Goal: Task Accomplishment & Management: Manage account settings

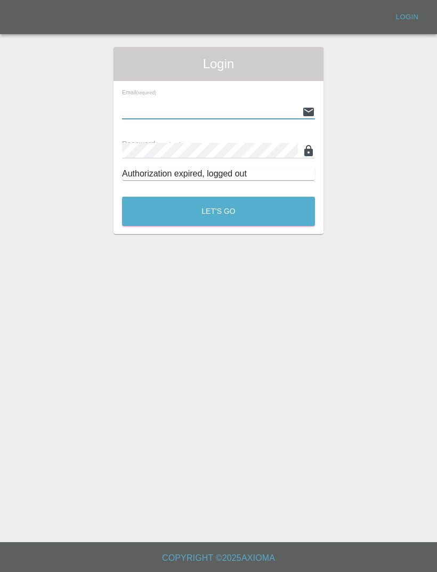
type input "[EMAIL_ADDRESS][DOMAIN_NAME]"
click at [218, 211] on button "Let's Go" at bounding box center [218, 211] width 193 height 29
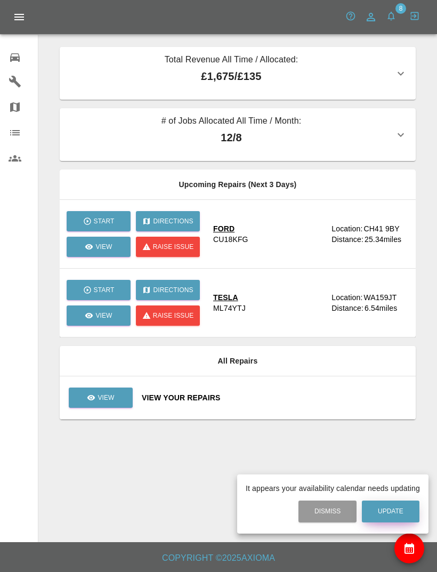
click at [403, 502] on button "Update" at bounding box center [391, 511] width 58 height 22
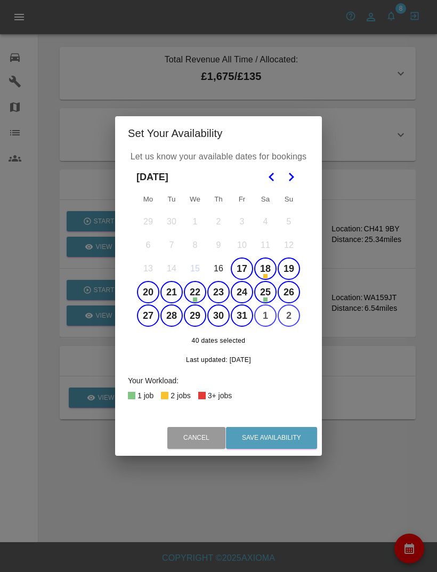
click at [292, 317] on button "2" at bounding box center [289, 315] width 22 height 22
click at [290, 322] on button "2" at bounding box center [289, 315] width 22 height 22
click at [146, 290] on button "20" at bounding box center [148, 292] width 22 height 22
click at [174, 294] on button "21" at bounding box center [171, 292] width 22 height 22
click at [192, 283] on button "22" at bounding box center [195, 292] width 22 height 22
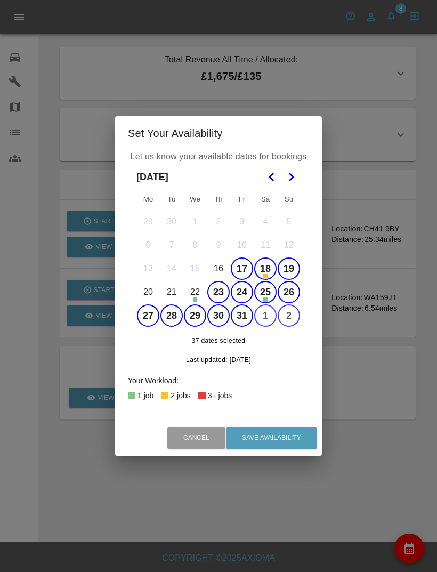
click at [221, 293] on button "23" at bounding box center [218, 292] width 22 height 22
click at [246, 296] on button "24" at bounding box center [242, 292] width 22 height 22
click at [270, 292] on button "25" at bounding box center [265, 292] width 22 height 22
click at [299, 179] on button "Go to the Next Month" at bounding box center [290, 176] width 19 height 19
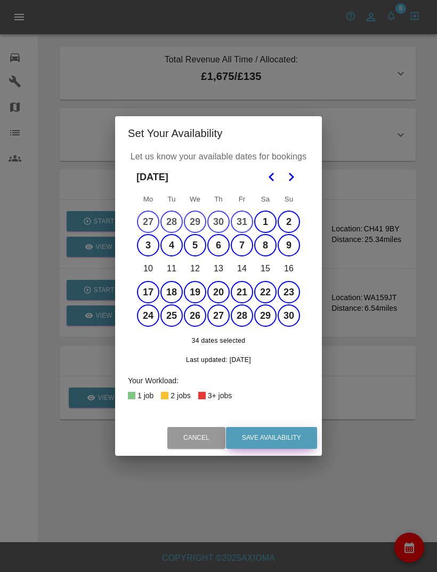
click at [292, 444] on button "Save Availability" at bounding box center [271, 438] width 91 height 22
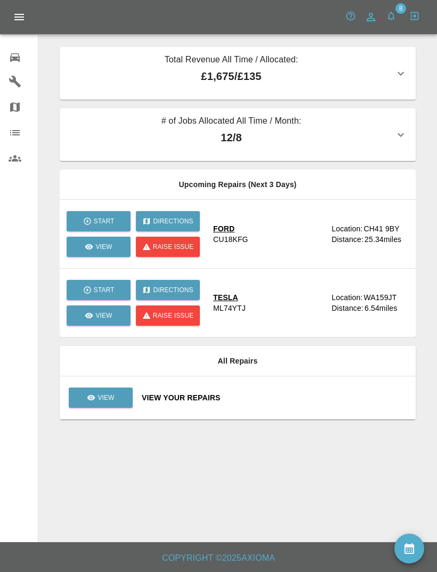
click at [411, 549] on icon "availability" at bounding box center [409, 548] width 10 height 11
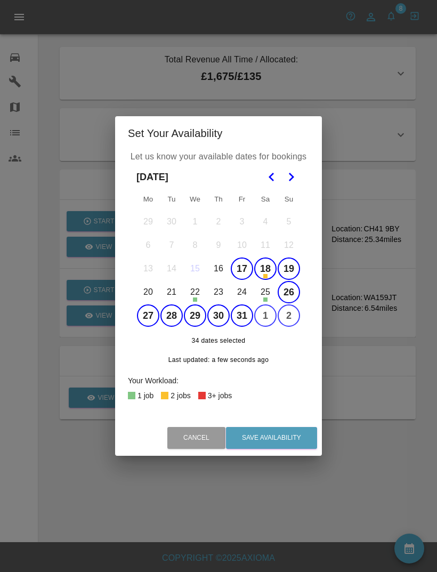
click at [241, 265] on button "17" at bounding box center [242, 268] width 22 height 22
click at [266, 271] on button "18" at bounding box center [265, 268] width 22 height 22
click at [295, 266] on button "19" at bounding box center [289, 268] width 22 height 22
click at [298, 295] on button "26" at bounding box center [289, 292] width 22 height 22
click at [154, 314] on button "27" at bounding box center [148, 315] width 22 height 22
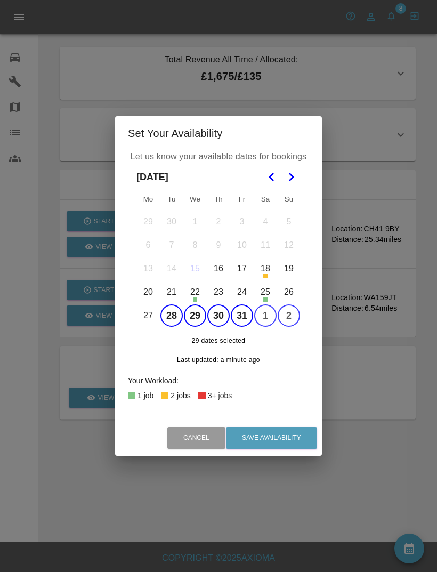
click at [175, 317] on button "28" at bounding box center [171, 315] width 22 height 22
click at [174, 294] on button "21" at bounding box center [171, 292] width 22 height 22
click at [242, 291] on button "24" at bounding box center [242, 292] width 22 height 22
click at [219, 290] on button "23" at bounding box center [218, 292] width 22 height 22
click at [214, 297] on button "23" at bounding box center [218, 292] width 22 height 22
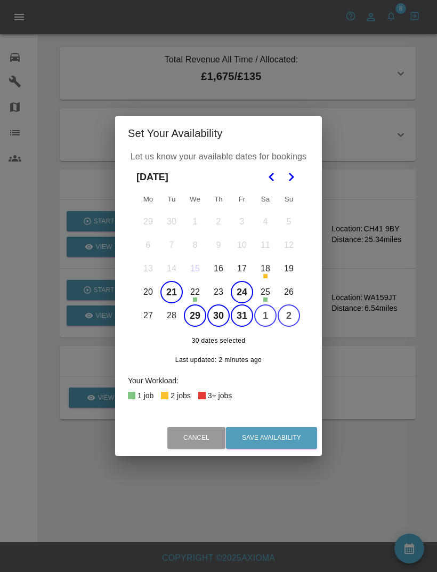
click at [140, 287] on button "20" at bounding box center [148, 292] width 22 height 22
click at [170, 320] on button "28" at bounding box center [171, 315] width 22 height 22
click at [294, 442] on button "Save Availability" at bounding box center [271, 438] width 91 height 22
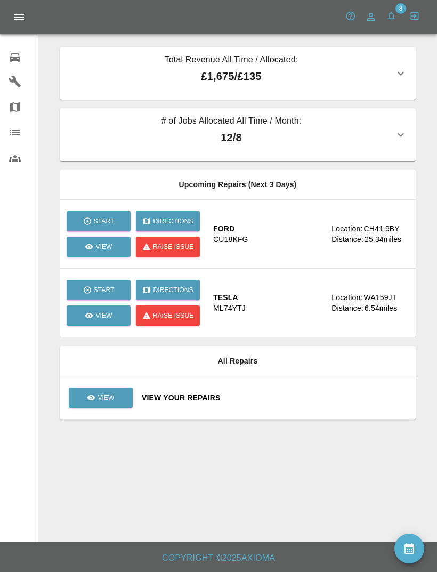
click at [408, 542] on icon "availability" at bounding box center [409, 548] width 13 height 13
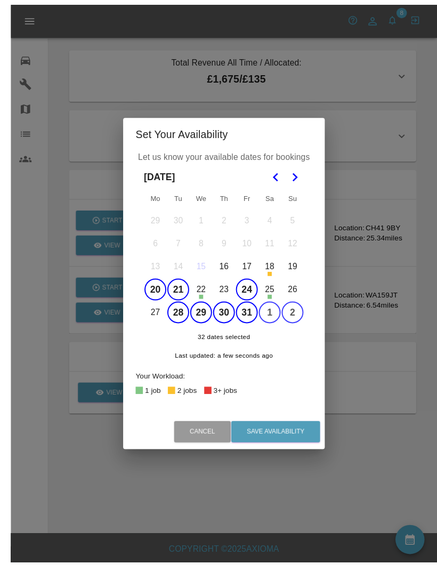
scroll to position [34, 0]
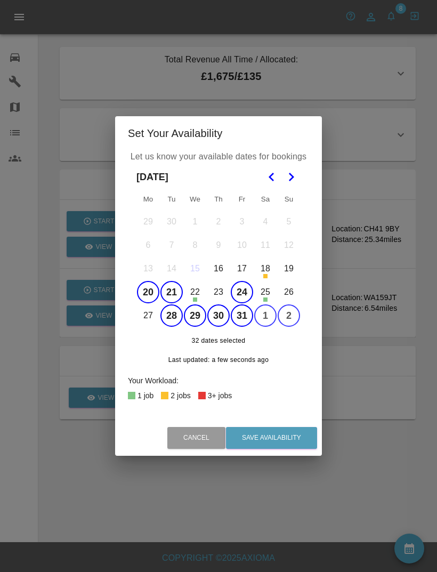
click at [328, 553] on div "Set Your Availability Let us know your available dates for bookings [DATE] Mo T…" at bounding box center [218, 286] width 437 height 572
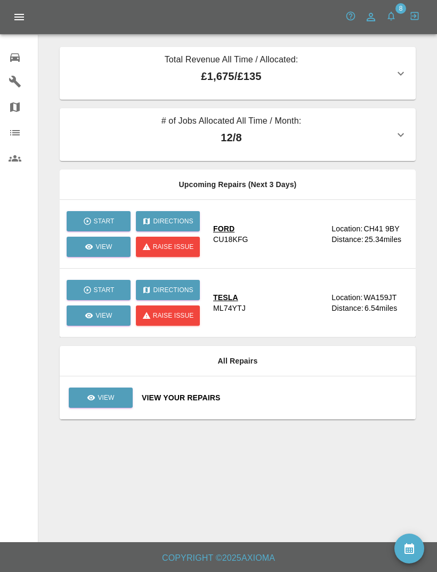
click at [235, 53] on div "Total Revenue All Time / Allocated: £1,675 / £135" at bounding box center [231, 73] width 326 height 40
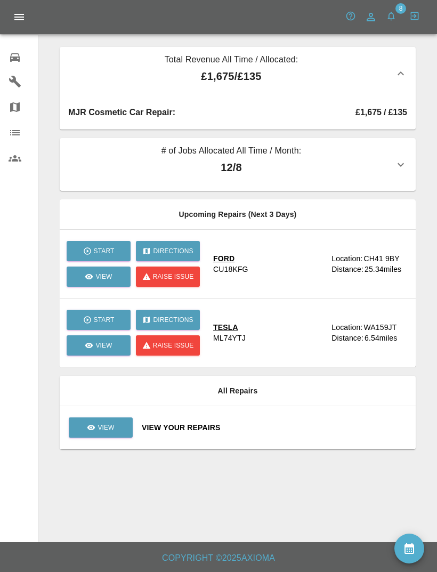
scroll to position [0, 0]
click at [391, 236] on td "Location: [GEOGRAPHIC_DATA] 9BY Distance: 25.34 miles" at bounding box center [373, 264] width 84 height 69
